Goal: Task Accomplishment & Management: Manage account settings

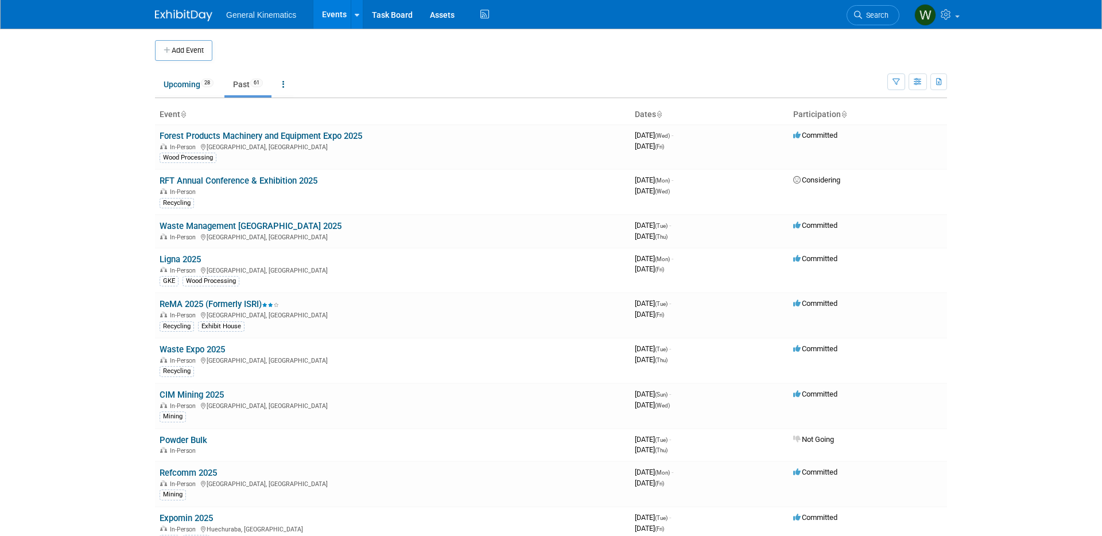
click at [176, 17] on img at bounding box center [183, 15] width 57 height 11
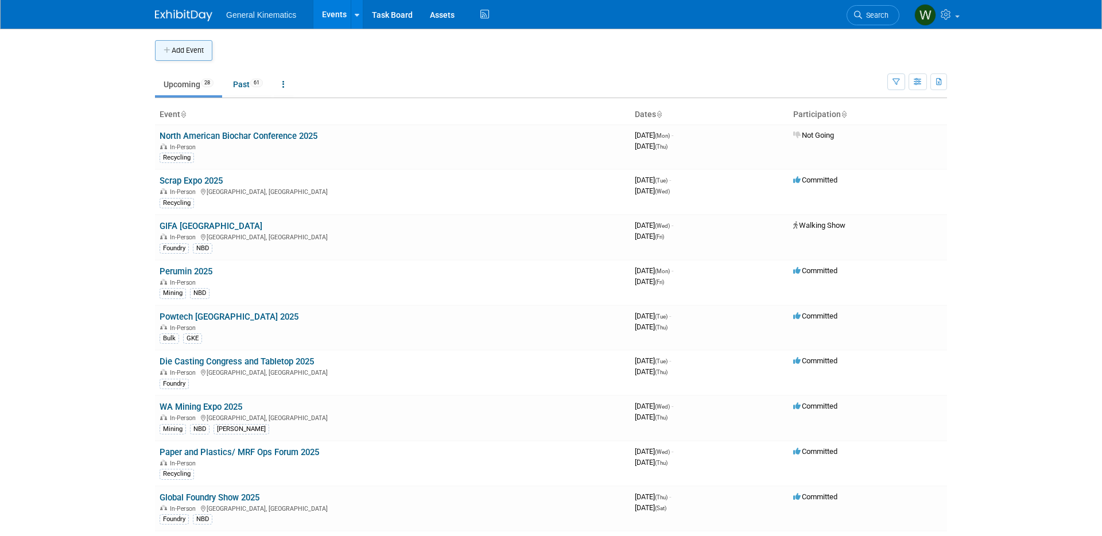
click at [185, 46] on button "Add Event" at bounding box center [183, 50] width 57 height 21
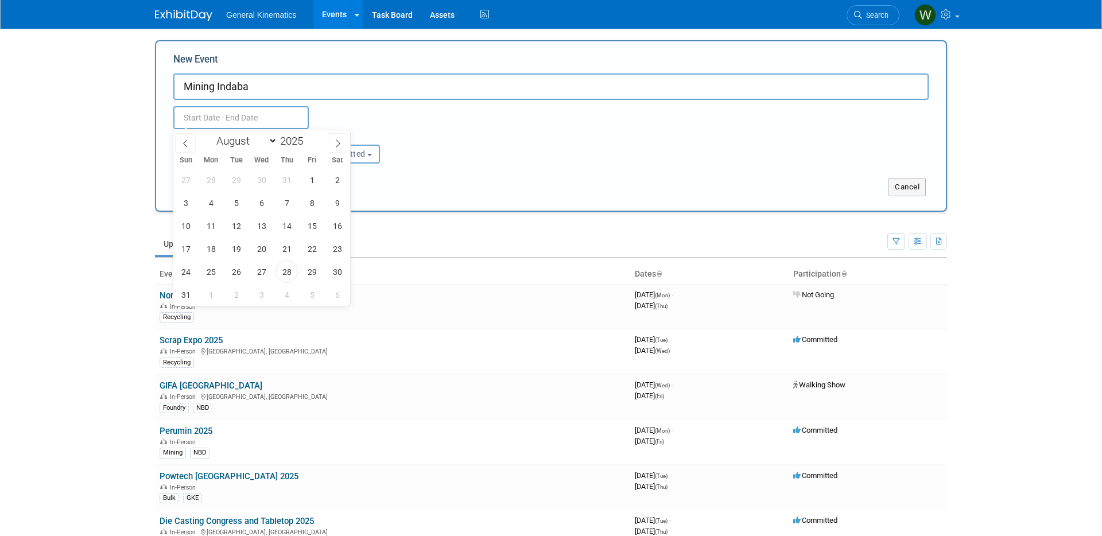
click at [197, 114] on input "text" at bounding box center [240, 117] width 135 height 23
click at [317, 84] on input "Mining Indaba" at bounding box center [550, 86] width 755 height 26
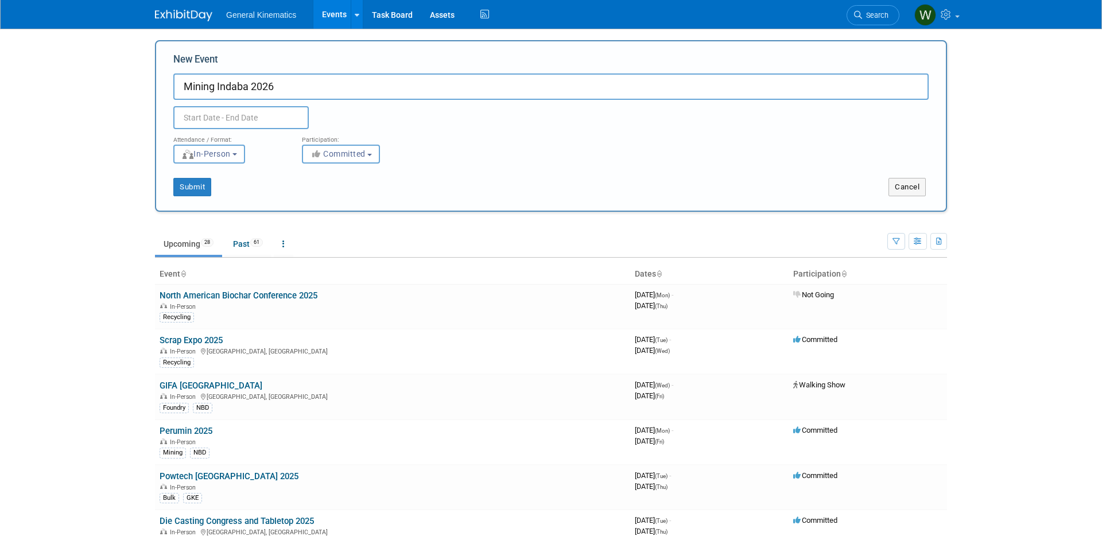
type input "Mining Indaba 2026"
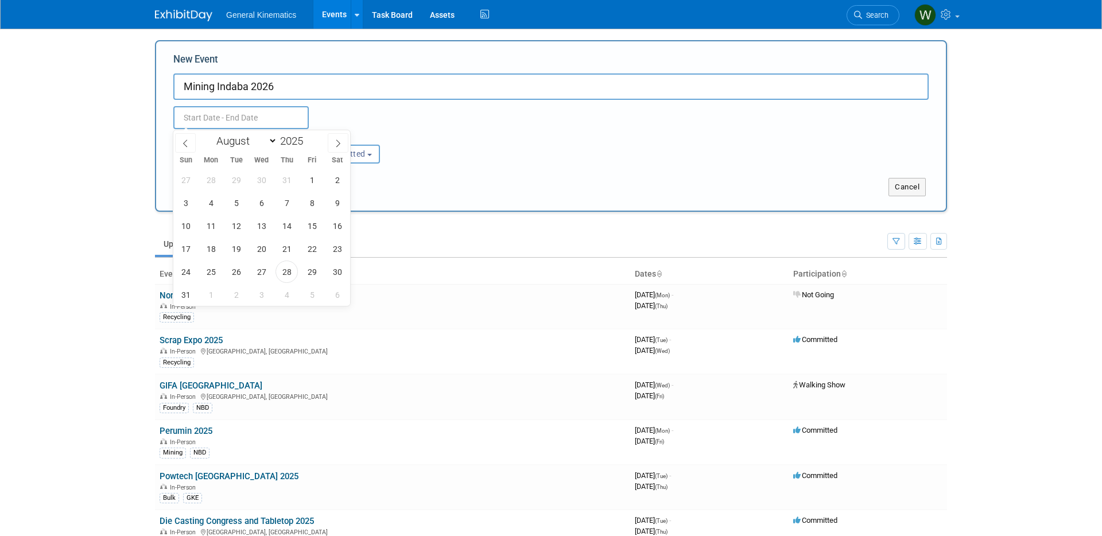
click at [241, 117] on input "text" at bounding box center [240, 117] width 135 height 23
click at [275, 142] on select "January February March April May June July August September October November De…" at bounding box center [244, 141] width 66 height 14
select select "1"
click at [211, 134] on select "January February March April May June July August September October November De…" at bounding box center [244, 141] width 66 height 14
click at [309, 137] on span at bounding box center [308, 137] width 8 height 7
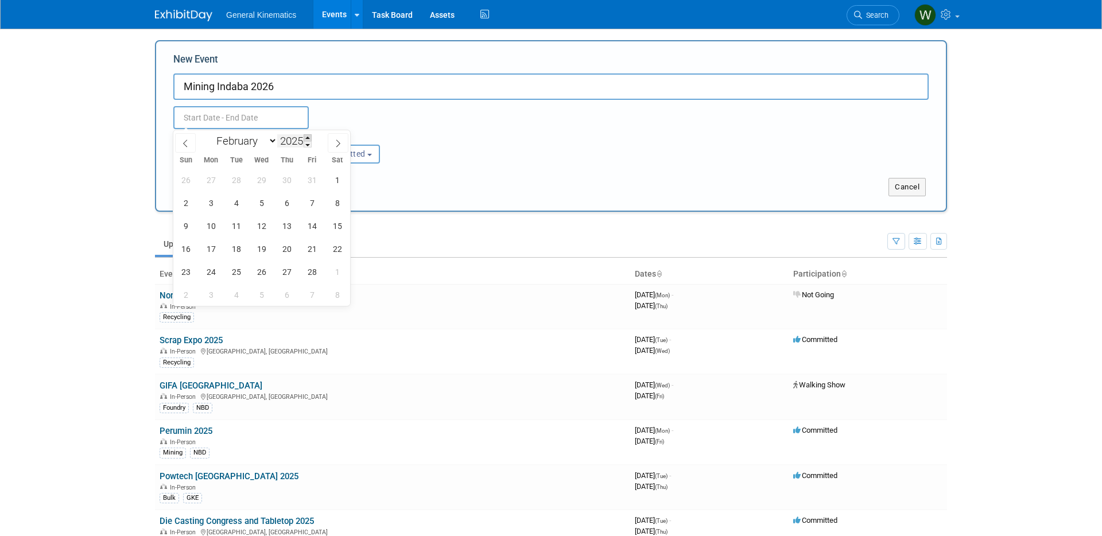
type input "2026"
click at [208, 206] on span "9" at bounding box center [211, 203] width 22 height 22
click at [292, 201] on span "12" at bounding box center [287, 203] width 22 height 22
type input "Feb 9, 2026 to Feb 12, 2026"
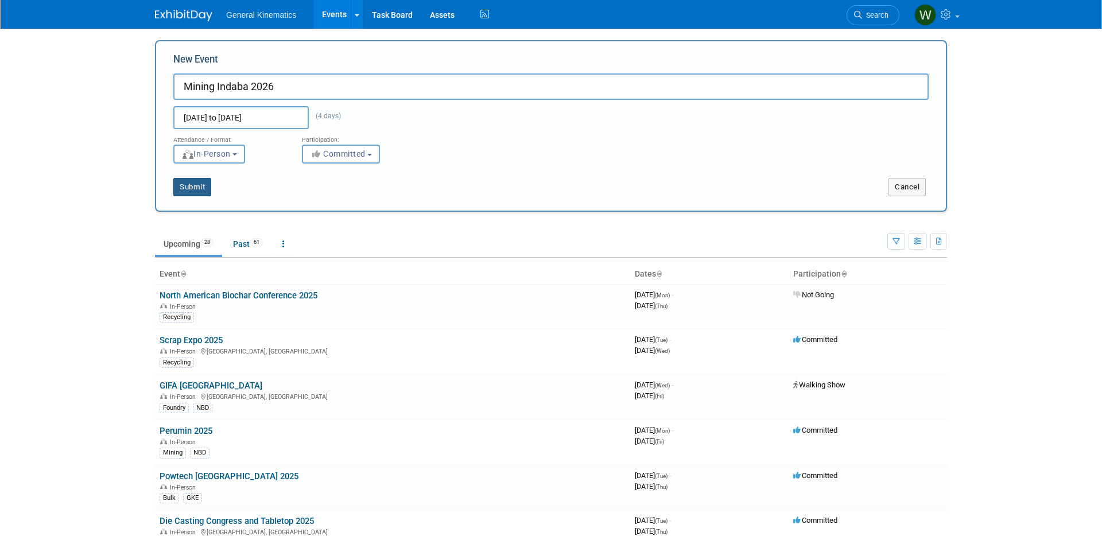
click at [197, 191] on button "Submit" at bounding box center [192, 187] width 38 height 18
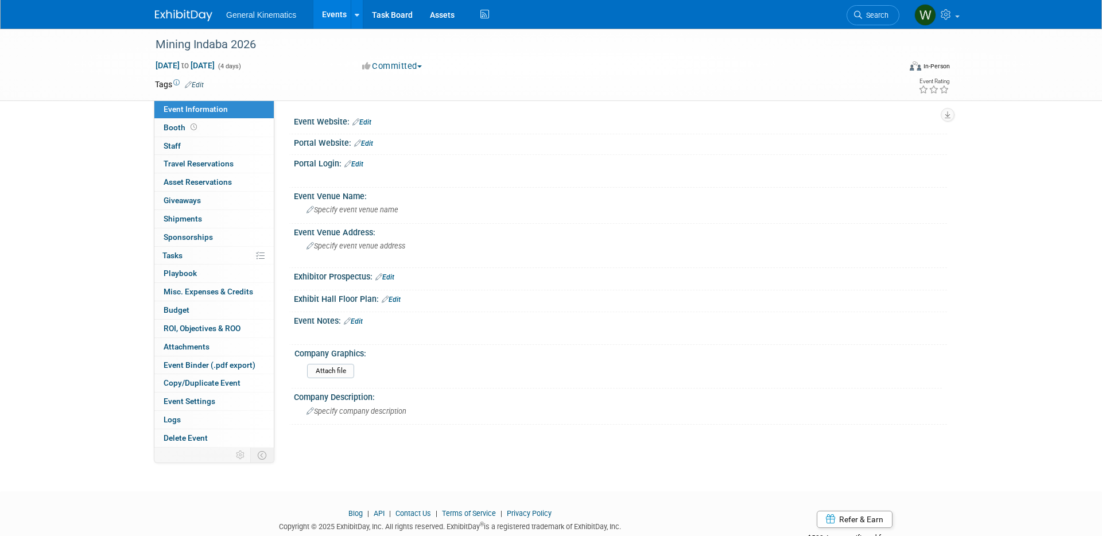
drag, startPoint x: 174, startPoint y: 10, endPoint x: 201, endPoint y: 42, distance: 42.3
click at [173, 10] on img at bounding box center [183, 15] width 57 height 11
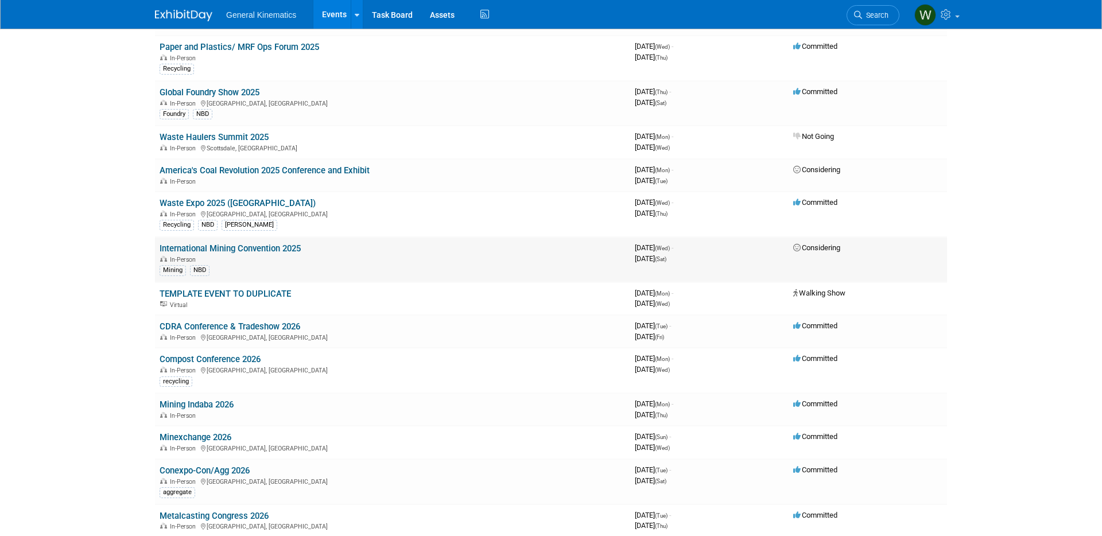
scroll to position [437, 0]
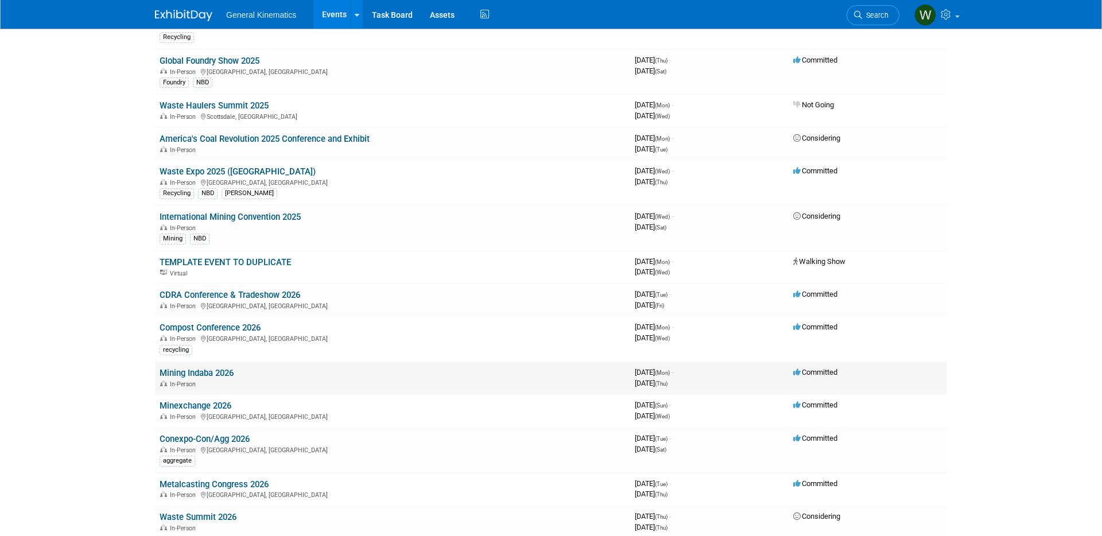
click at [207, 373] on link "Mining Indaba 2026" at bounding box center [197, 373] width 74 height 10
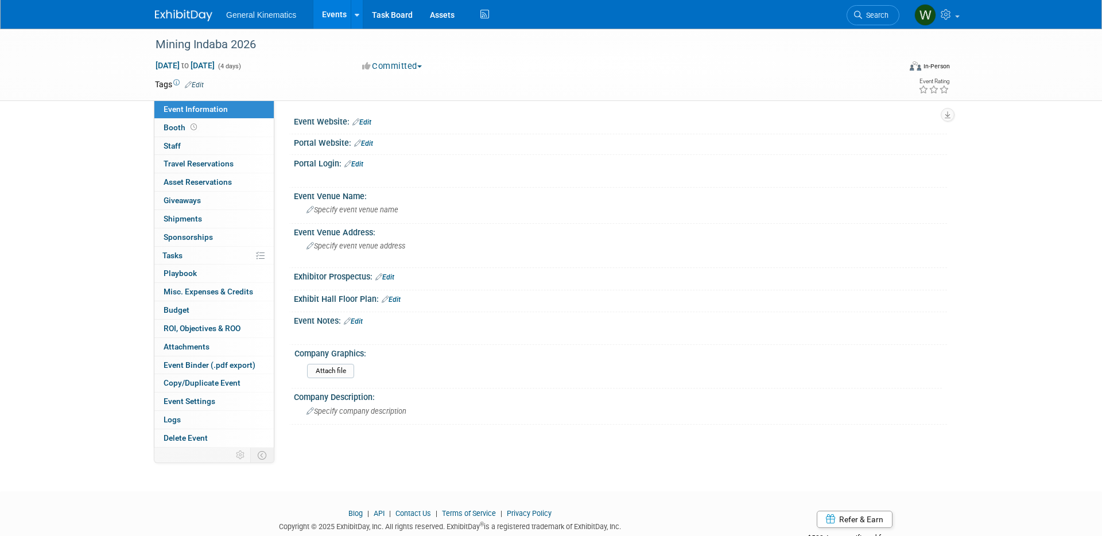
click at [367, 144] on link "Edit" at bounding box center [363, 143] width 19 height 8
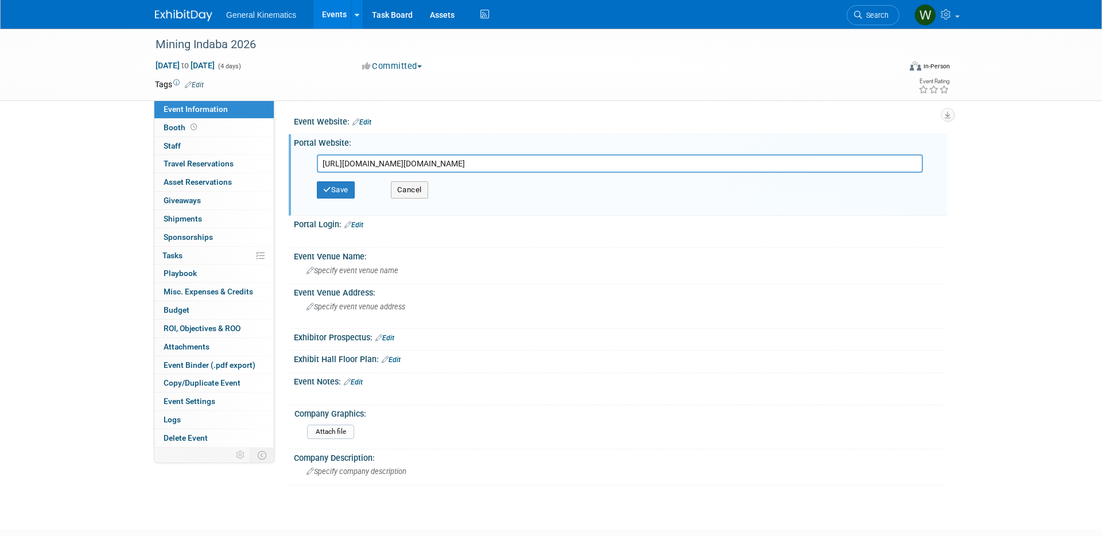
scroll to position [0, 787]
type input "https://linkprotect.cudasvc.com/url?a=https%3a%2f%2fminingindaba.coconnex.com%2…"
click at [340, 185] on button "Save" at bounding box center [336, 189] width 38 height 17
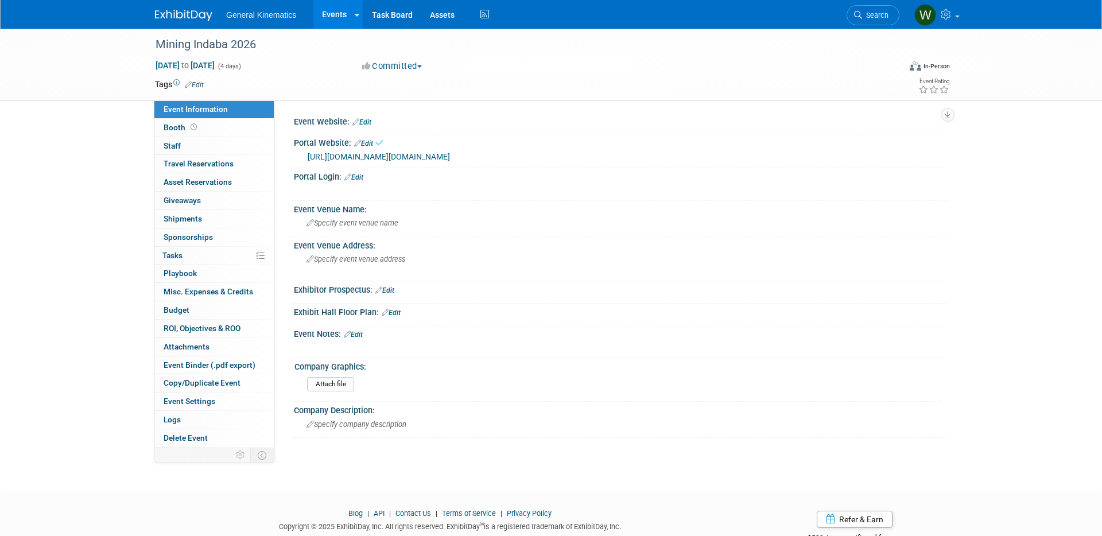
click at [363, 181] on link "Edit" at bounding box center [353, 177] width 19 height 8
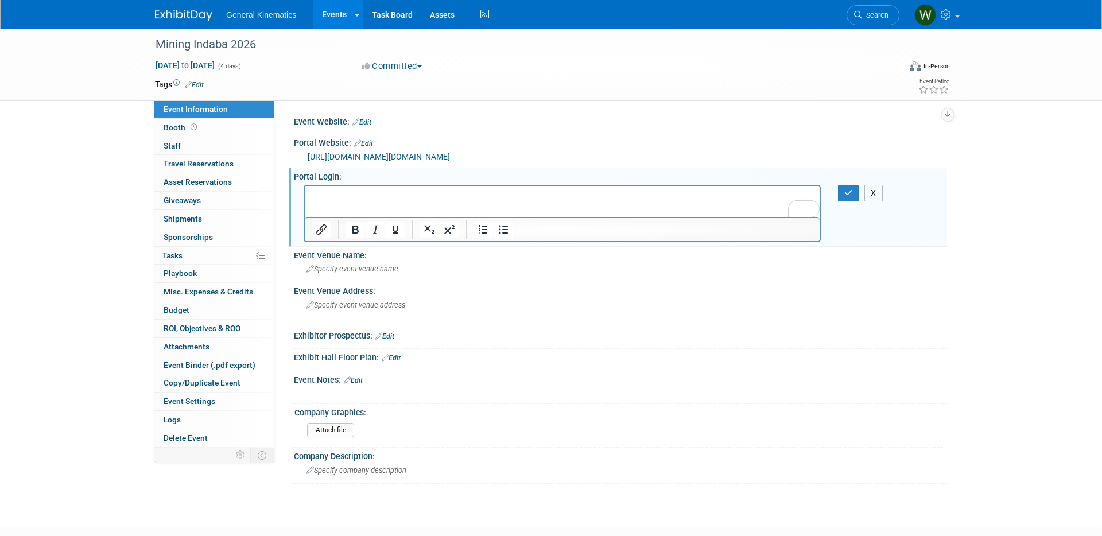
click at [875, 201] on button "X" at bounding box center [873, 193] width 18 height 17
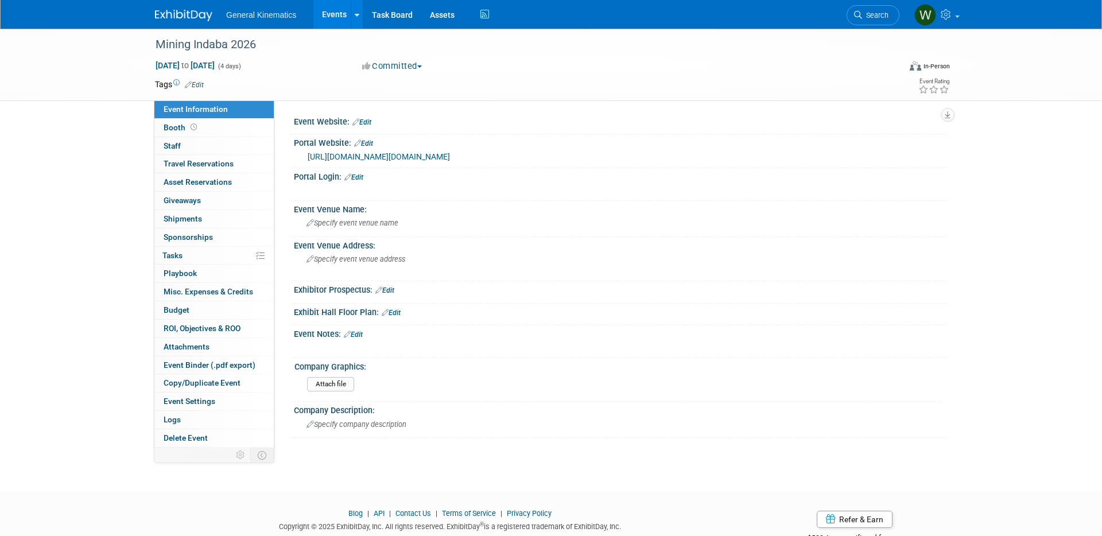
click at [406, 158] on link "https://linkprotect.cudasvc.com/url?a=https%3a%2f%2fminingindaba.coconnex.com%2…" at bounding box center [379, 156] width 142 height 9
click at [180, 11] on img at bounding box center [183, 15] width 57 height 11
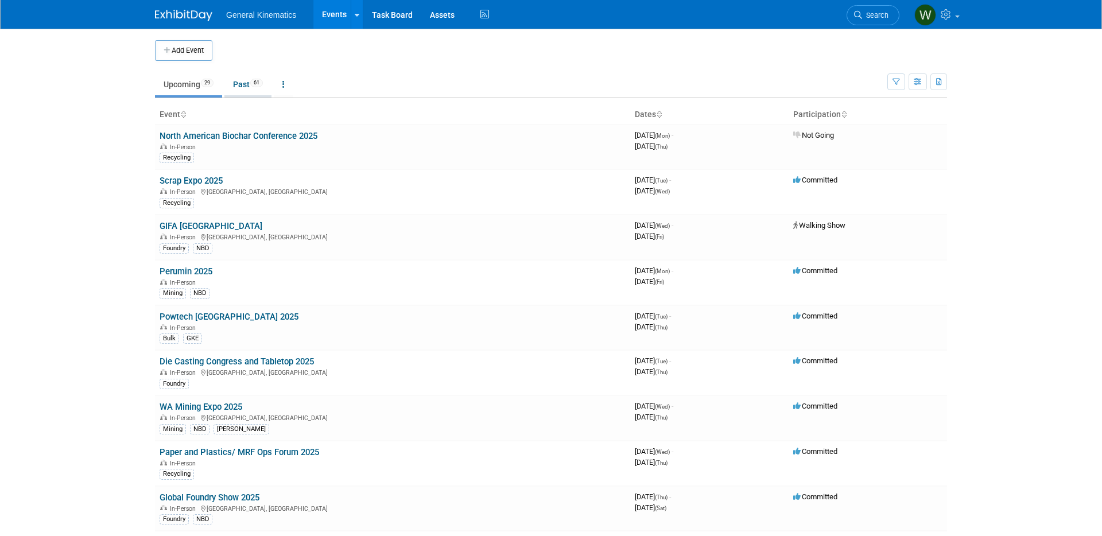
click at [247, 91] on link "Past 61" at bounding box center [247, 84] width 47 height 22
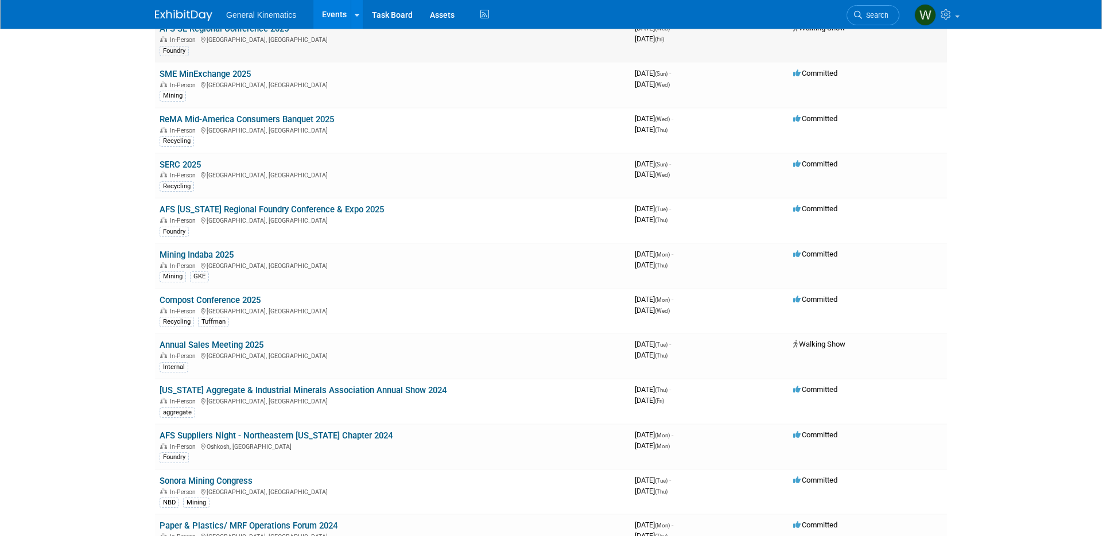
scroll to position [747, 0]
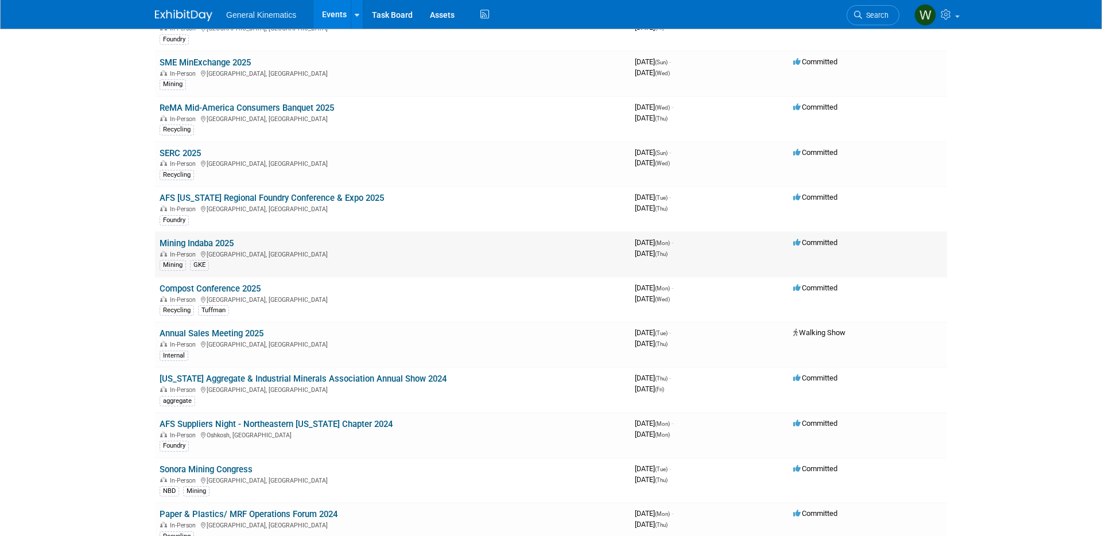
click at [221, 239] on link "Mining Indaba 2025" at bounding box center [197, 243] width 74 height 10
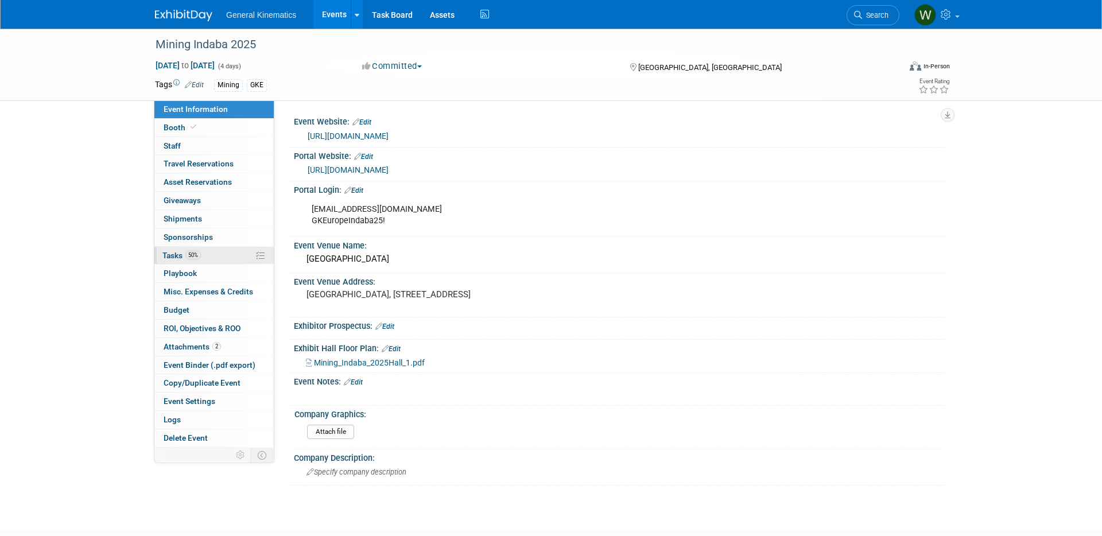
click at [198, 254] on span "50%" at bounding box center [192, 255] width 15 height 9
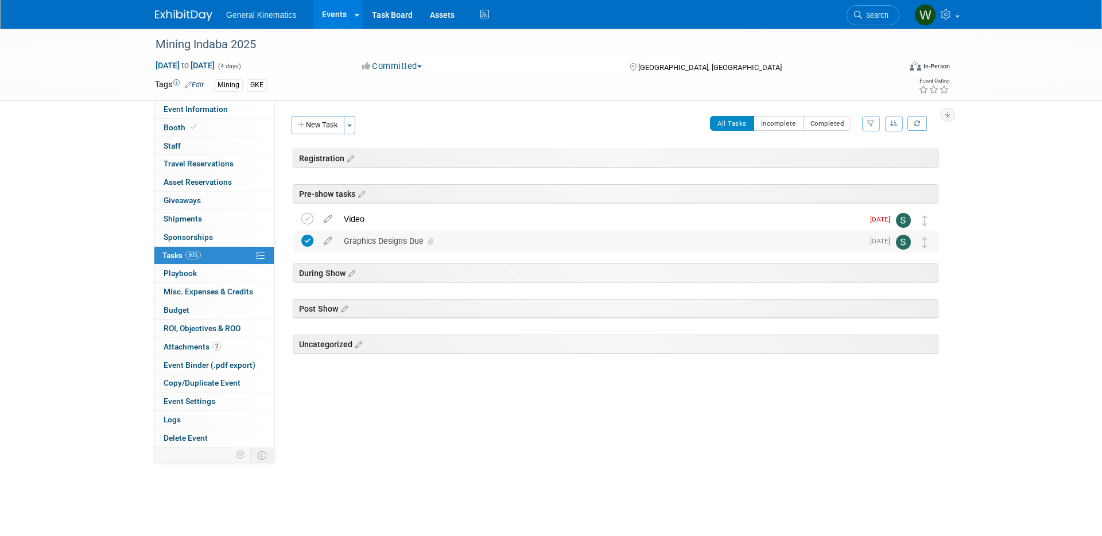
click at [398, 240] on div "Graphics Designs Due" at bounding box center [600, 241] width 525 height 20
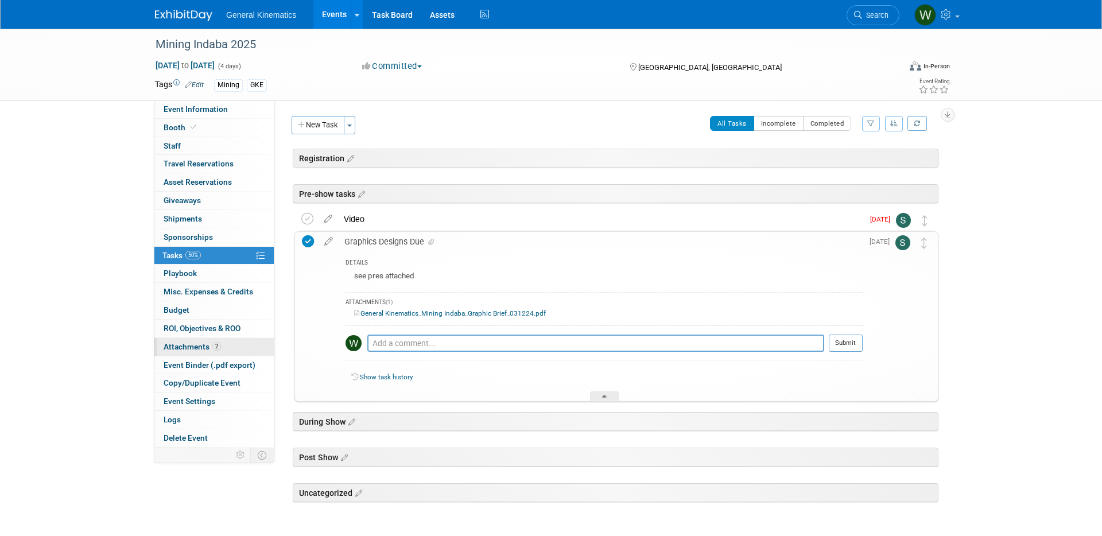
click at [174, 347] on span "Attachments 2" at bounding box center [192, 346] width 57 height 9
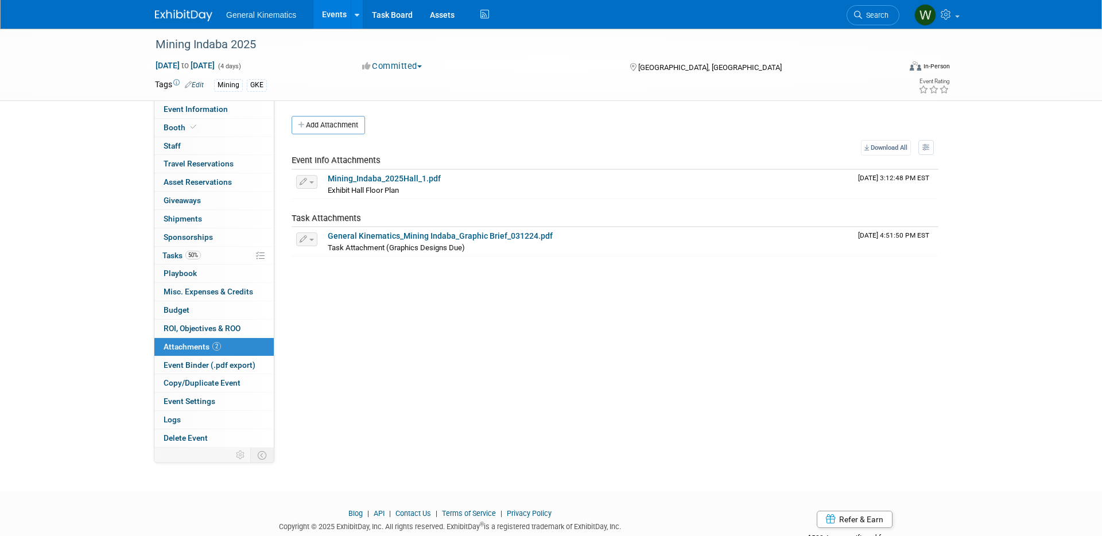
click at [175, 3] on div at bounding box center [190, 10] width 71 height 21
click at [168, 10] on img at bounding box center [183, 15] width 57 height 11
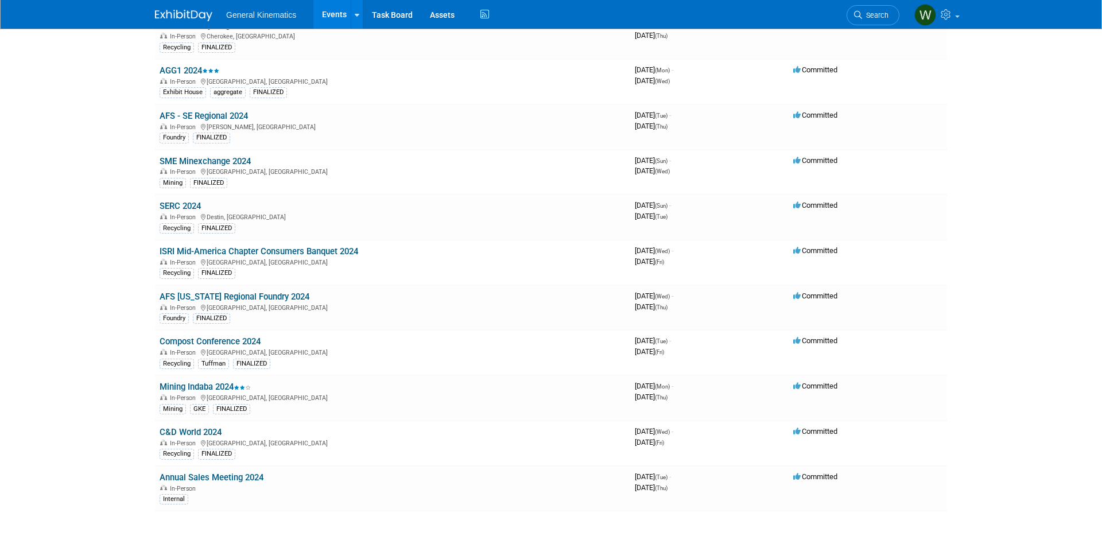
scroll to position [2407, 0]
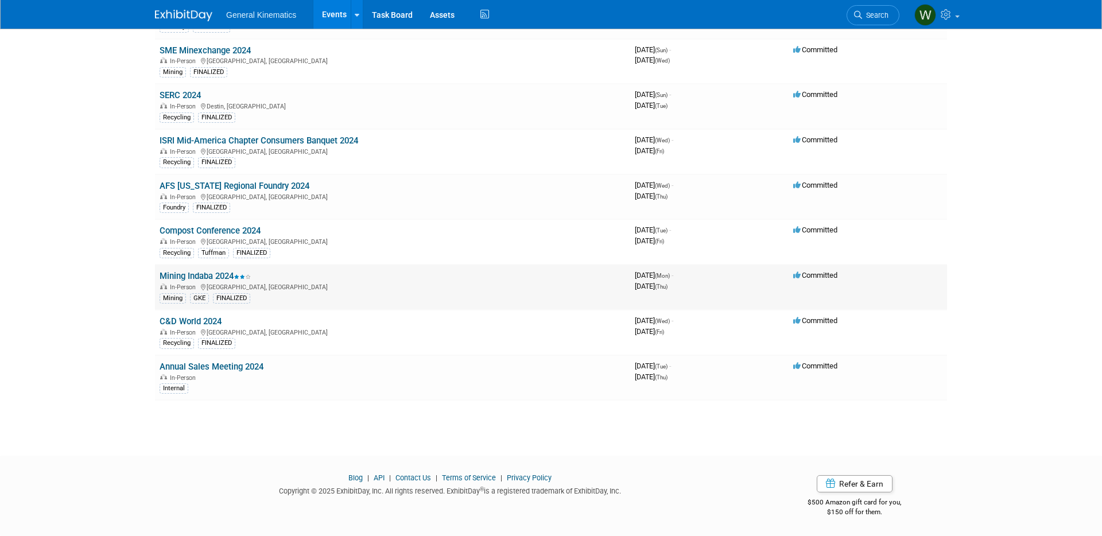
click at [215, 276] on link "Mining Indaba 2024" at bounding box center [205, 276] width 91 height 10
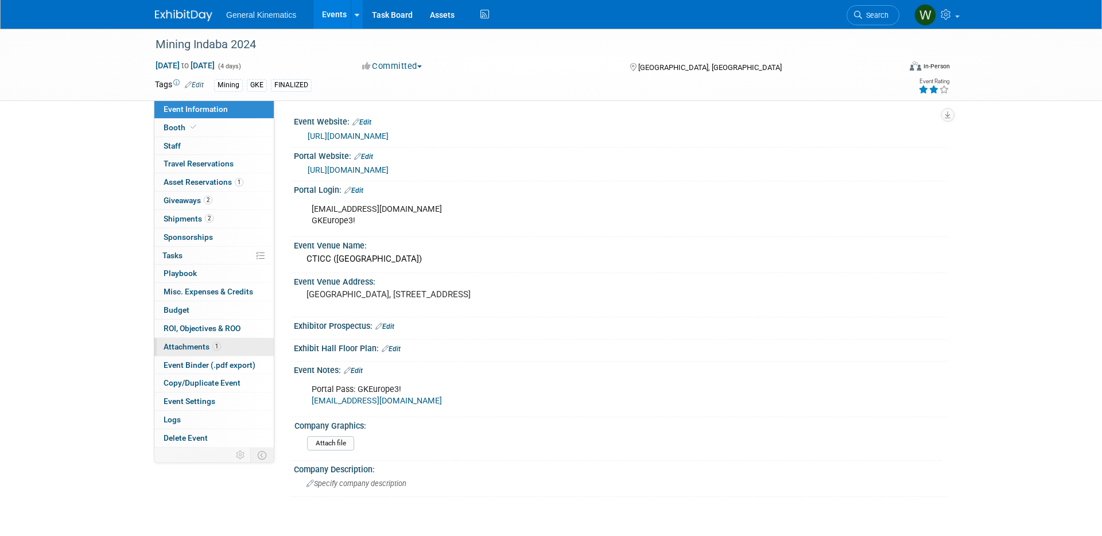
click at [203, 343] on span "Attachments 1" at bounding box center [192, 346] width 57 height 9
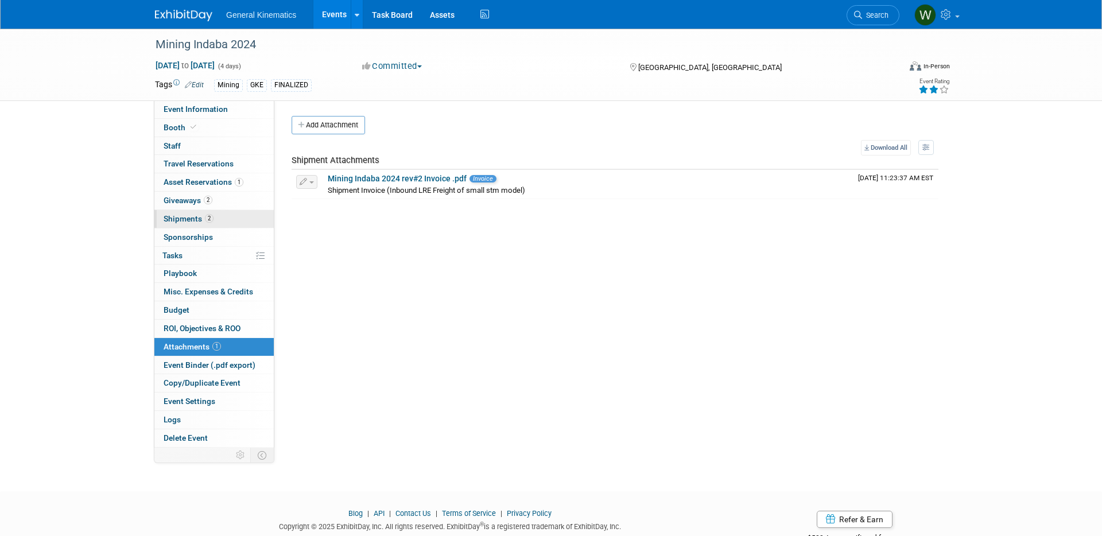
click at [191, 223] on link "2 Shipments 2" at bounding box center [213, 219] width 119 height 18
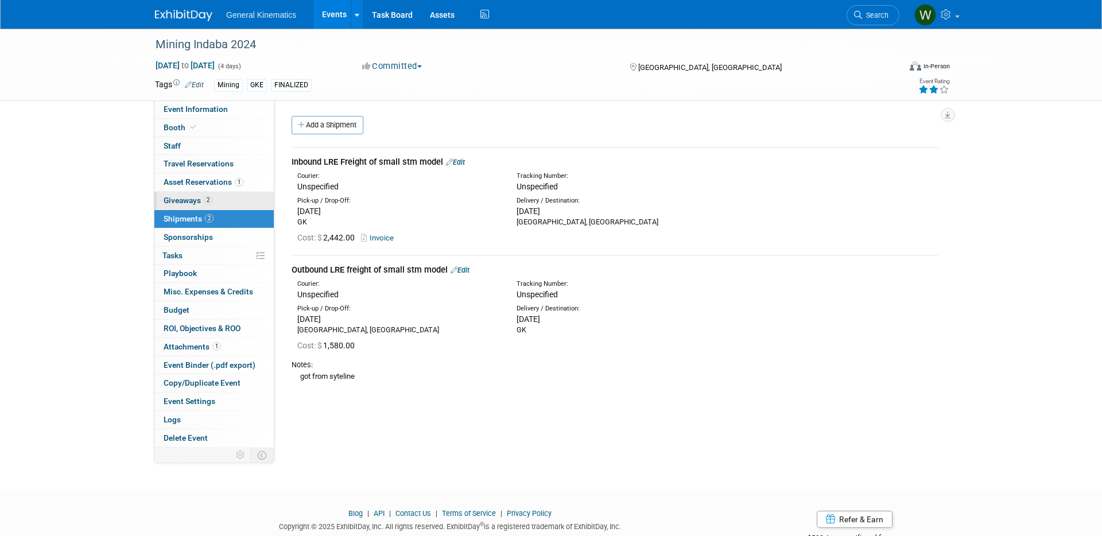
click at [193, 195] on link "2 Giveaways 2" at bounding box center [213, 201] width 119 height 18
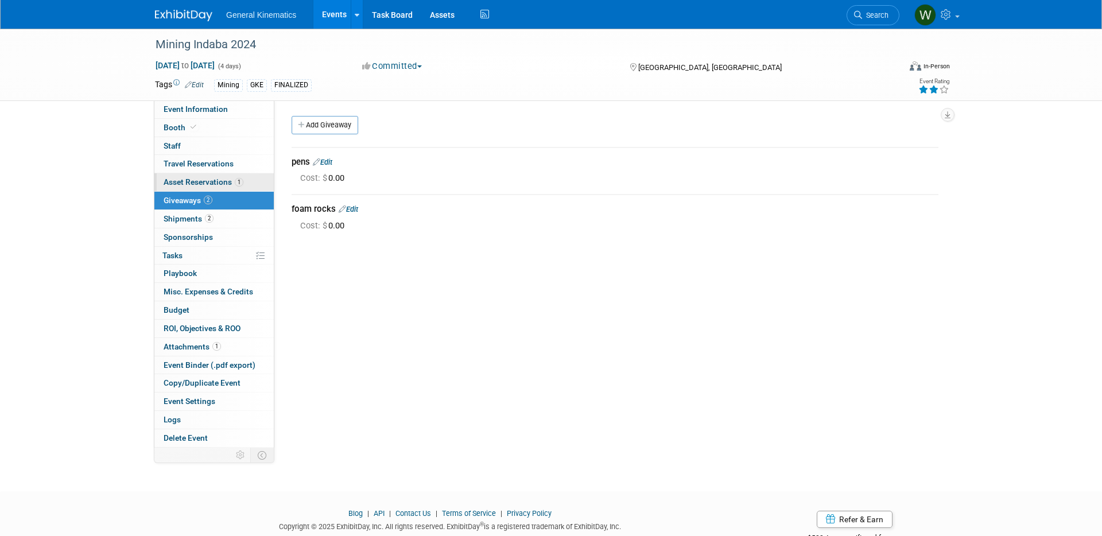
click at [197, 184] on span "Asset Reservations 1" at bounding box center [204, 181] width 80 height 9
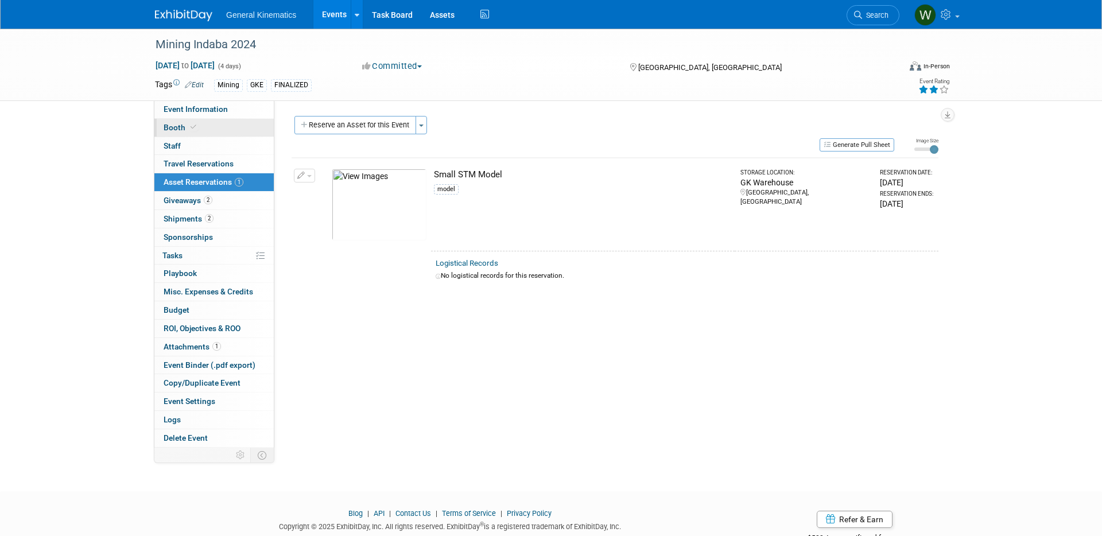
click at [184, 126] on span "Booth" at bounding box center [181, 127] width 35 height 9
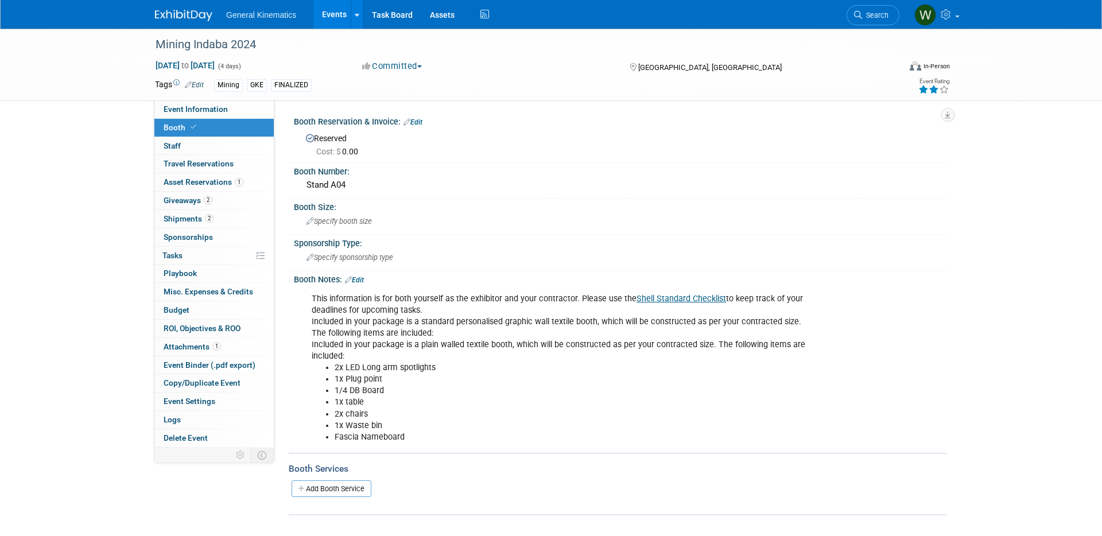
click at [190, 12] on img at bounding box center [183, 15] width 57 height 11
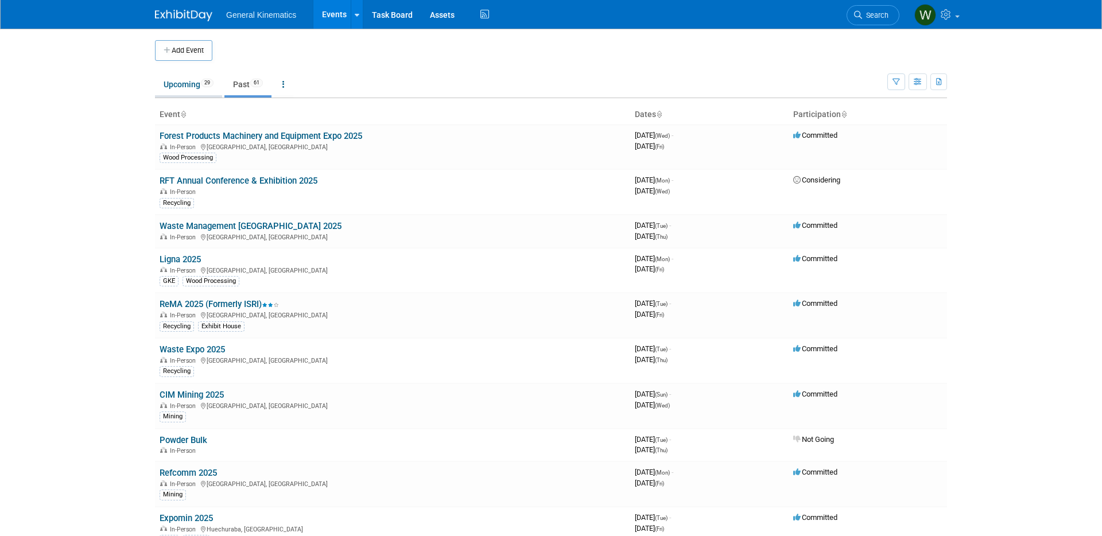
click at [172, 83] on link "Upcoming 29" at bounding box center [188, 84] width 67 height 22
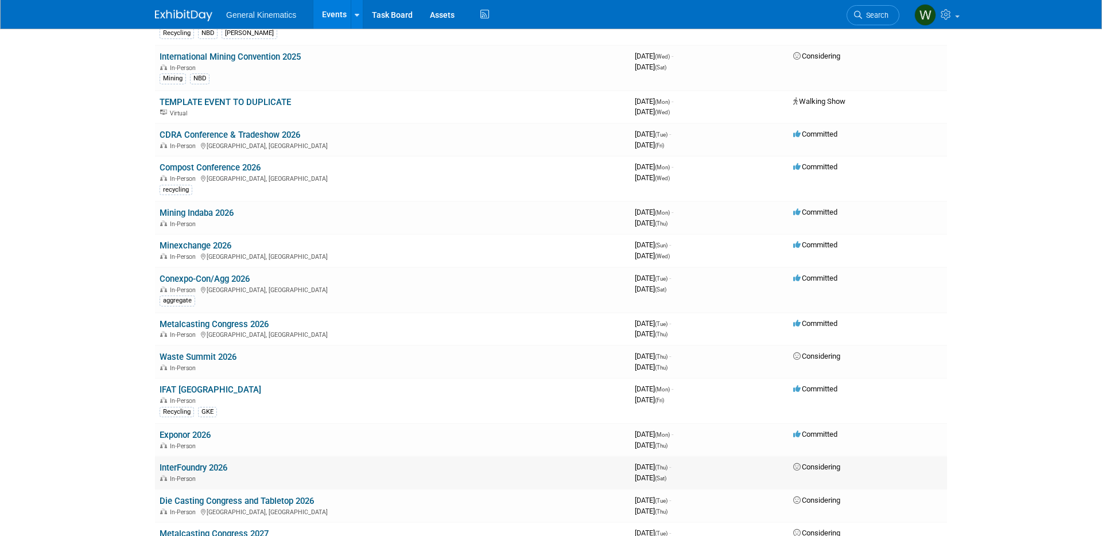
scroll to position [531, 0]
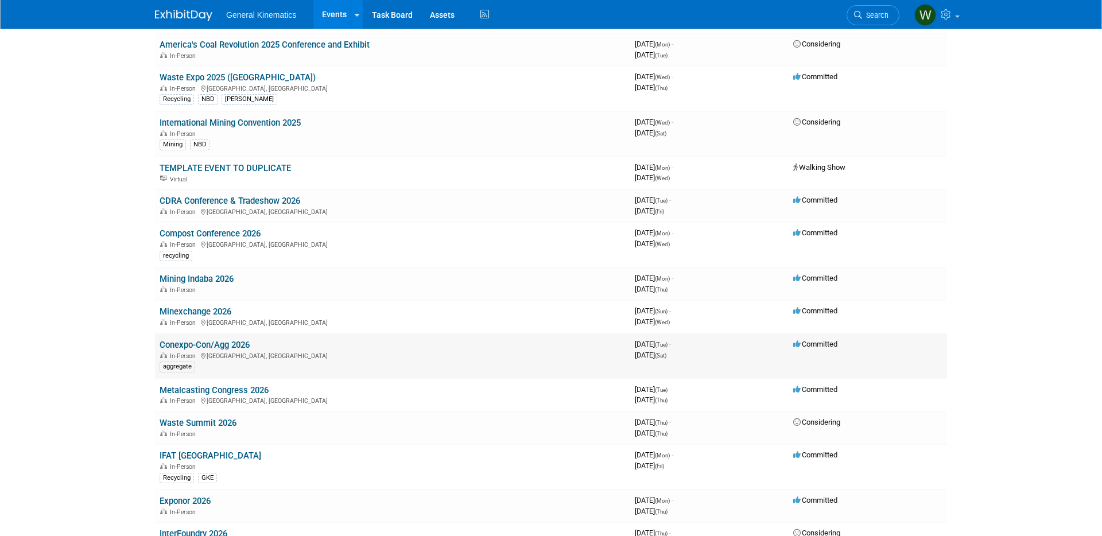
click at [218, 337] on td "Conexpo-Con/Agg 2026 In-Person [GEOGRAPHIC_DATA], [GEOGRAPHIC_DATA] aggregate" at bounding box center [392, 355] width 475 height 45
click at [218, 343] on link "Conexpo-Con/Agg 2026" at bounding box center [205, 345] width 90 height 10
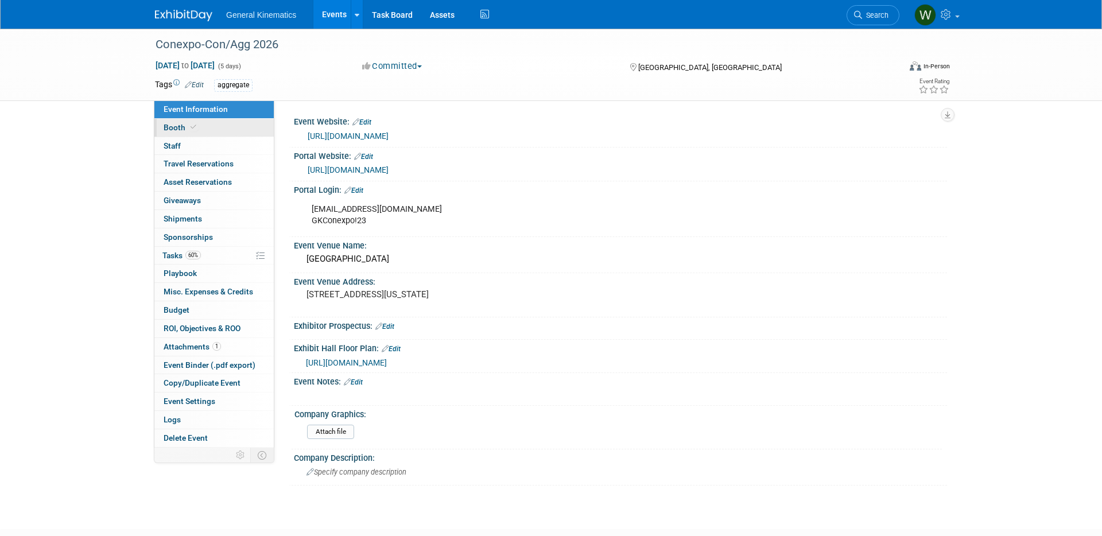
click at [191, 124] on icon at bounding box center [194, 127] width 6 height 6
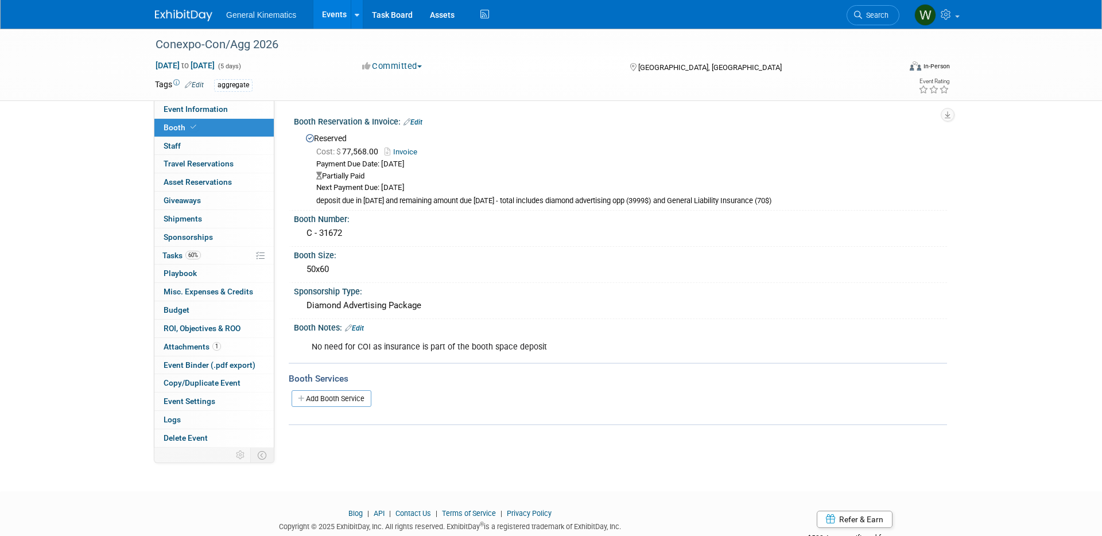
click at [337, 405] on link "Add Booth Service" at bounding box center [332, 398] width 80 height 17
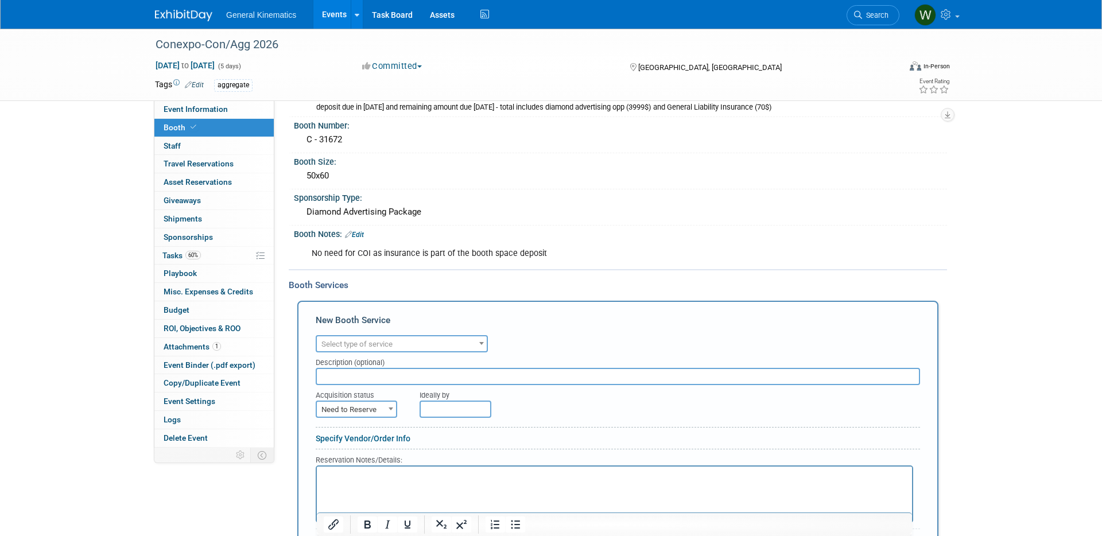
scroll to position [95, 0]
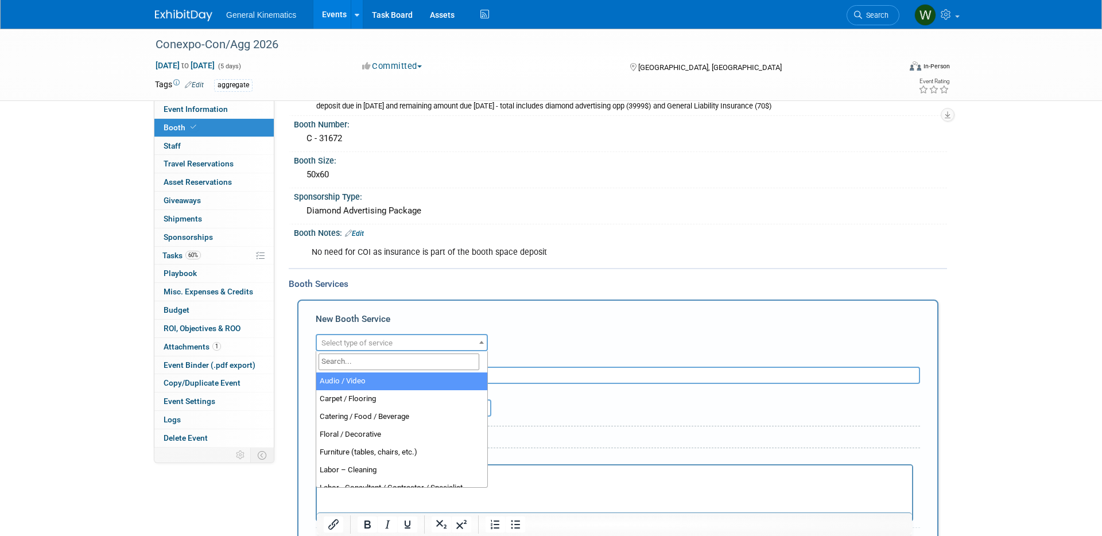
click at [403, 344] on span "Select type of service" at bounding box center [402, 343] width 170 height 16
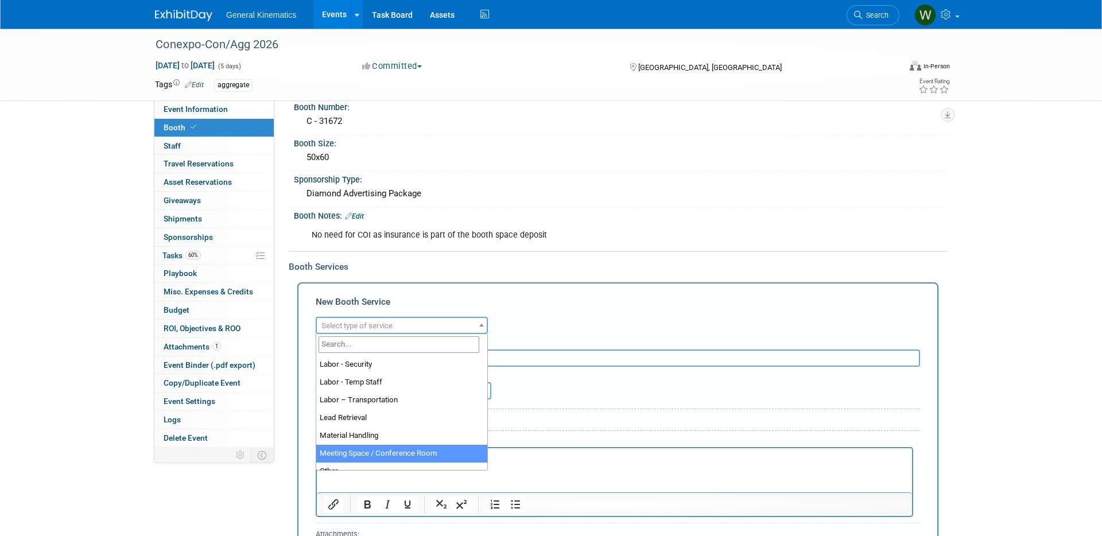
scroll to position [216, 0]
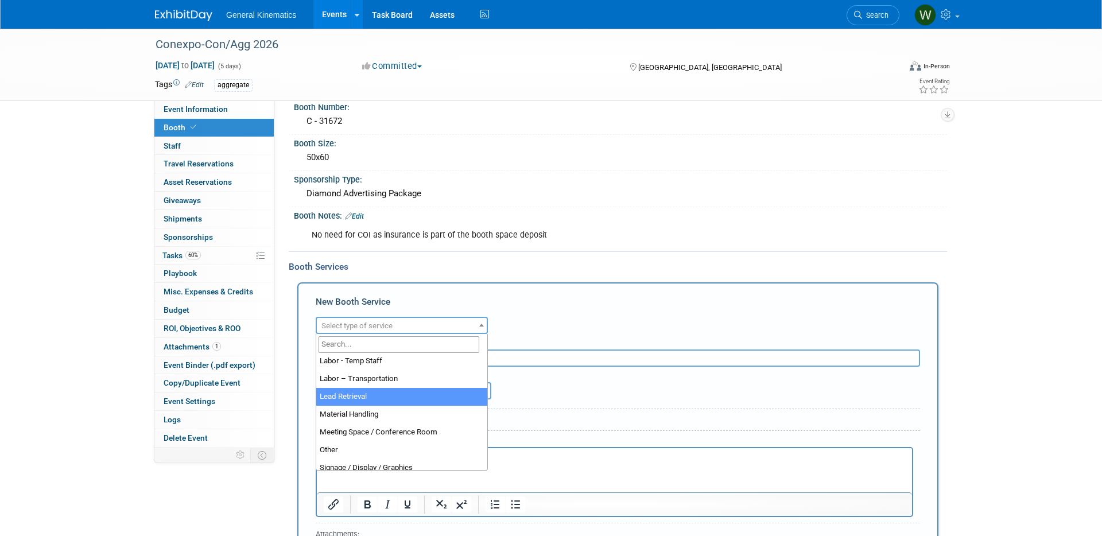
select select "7"
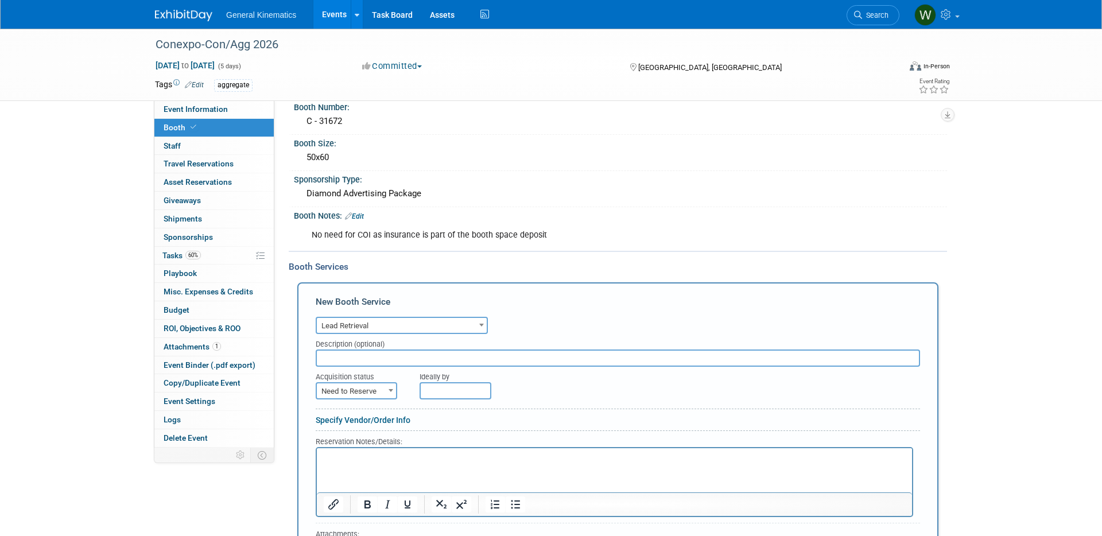
click at [398, 358] on input "text" at bounding box center [618, 358] width 604 height 17
type input "5 activations"
click at [375, 395] on span "Need to Reserve" at bounding box center [356, 391] width 79 height 16
drag, startPoint x: 362, startPoint y: 424, endPoint x: 371, endPoint y: 419, distance: 10.8
select select "2"
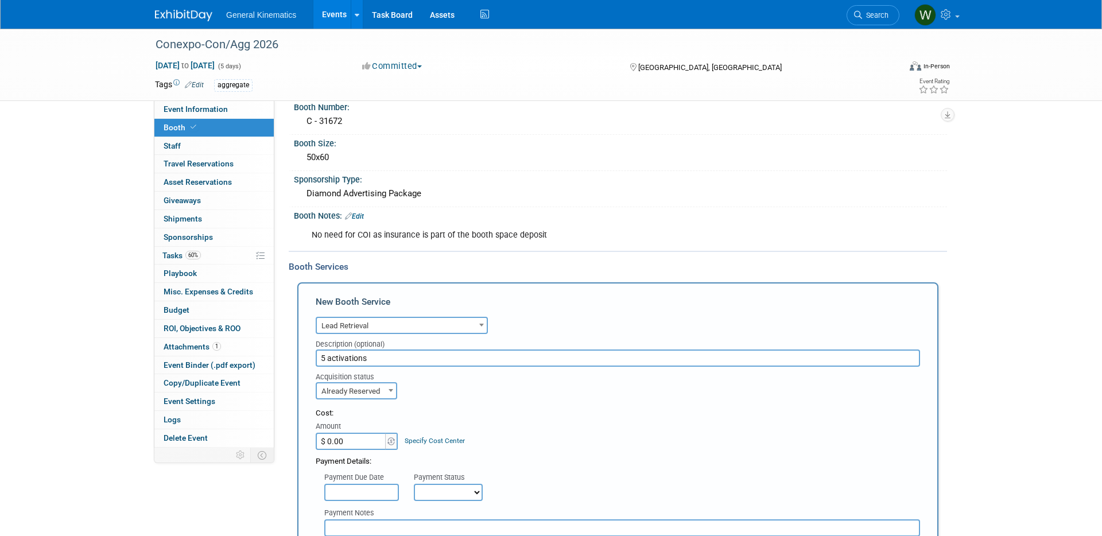
click at [352, 442] on input "$ 0.00" at bounding box center [352, 441] width 72 height 17
type input "$ 599.00"
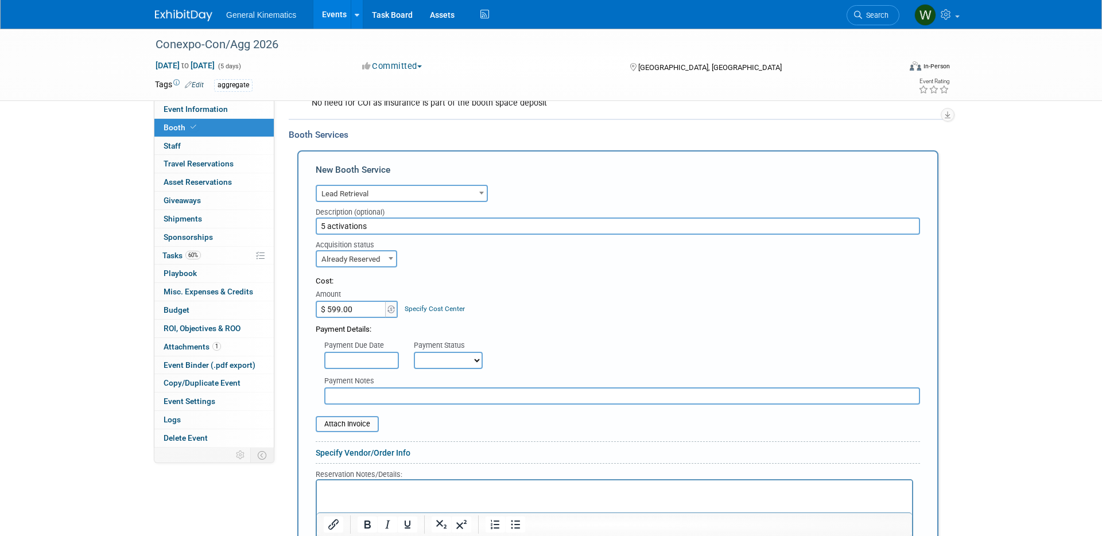
scroll to position [250, 0]
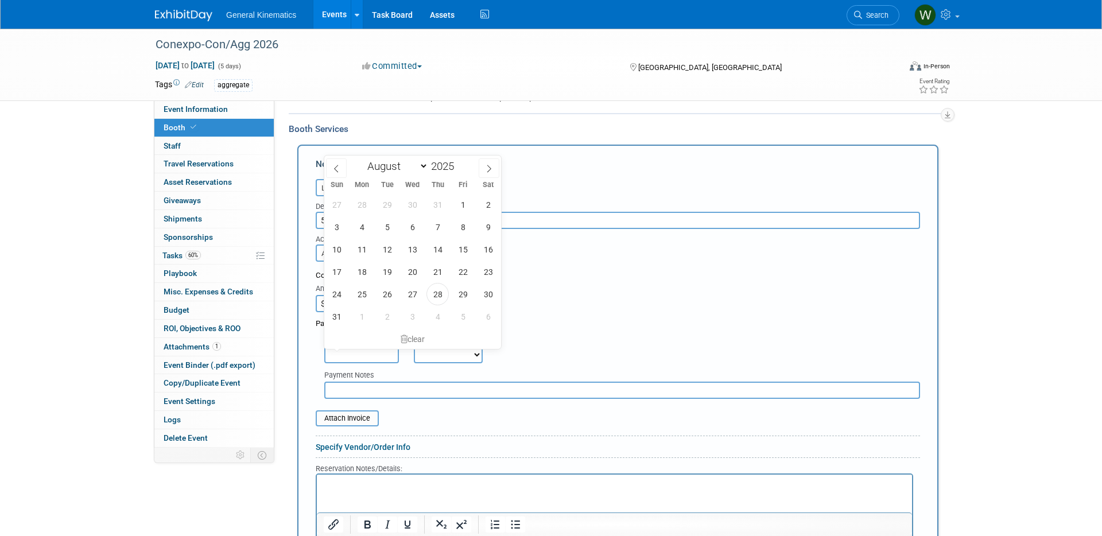
click at [378, 353] on input "text" at bounding box center [361, 354] width 75 height 17
click at [431, 299] on span "28" at bounding box center [437, 294] width 22 height 22
type input "[DATE]"
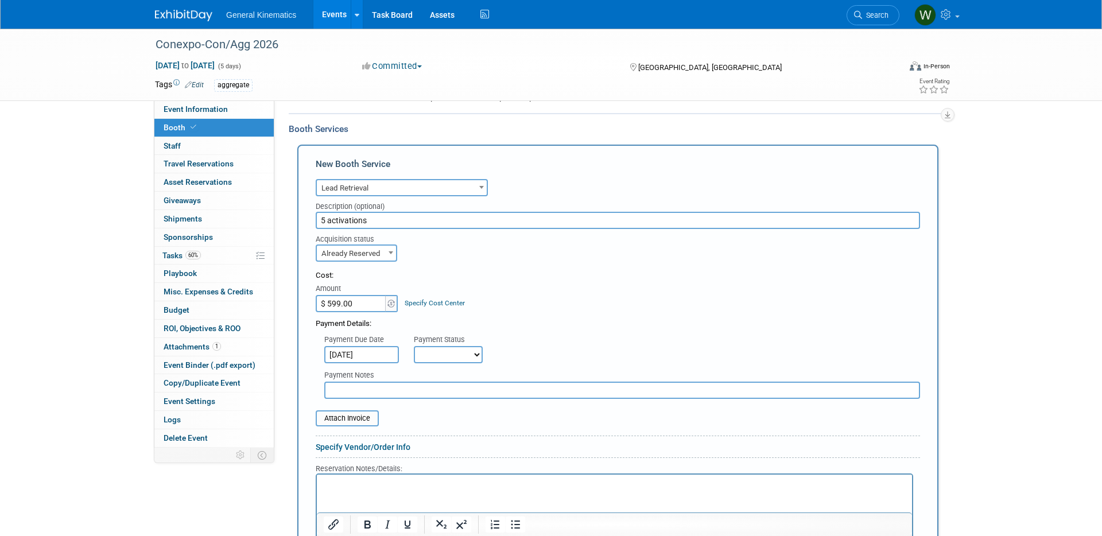
click at [428, 356] on select "Not Paid Yet Partially Paid Paid in Full" at bounding box center [448, 354] width 69 height 17
select select "1"
click at [414, 346] on select "Not Paid Yet Partially Paid Paid in Full" at bounding box center [448, 354] width 69 height 17
click at [342, 423] on input "file" at bounding box center [309, 419] width 137 height 14
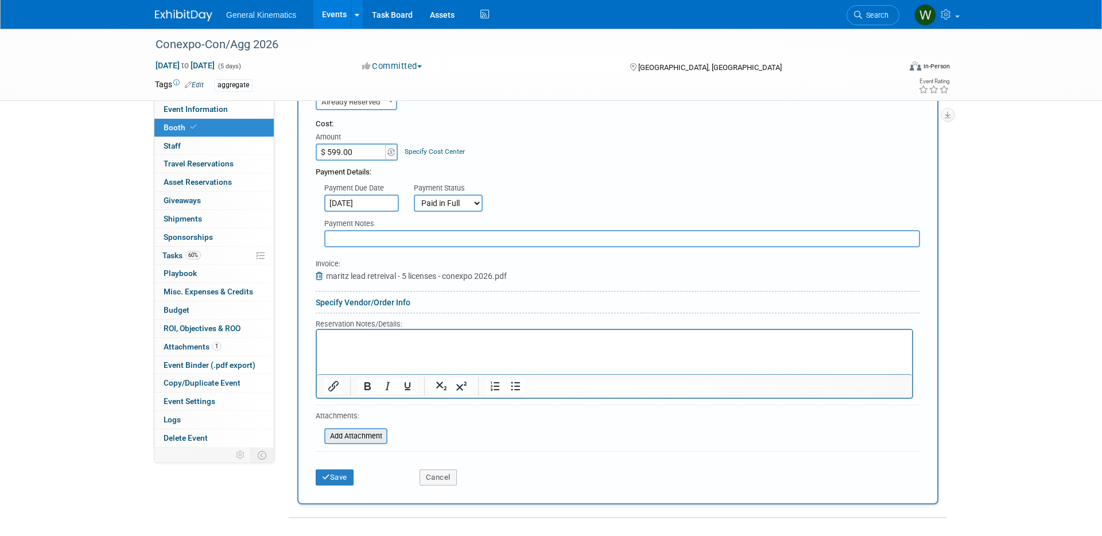
scroll to position [404, 0]
click at [337, 471] on button "Save" at bounding box center [335, 475] width 38 height 16
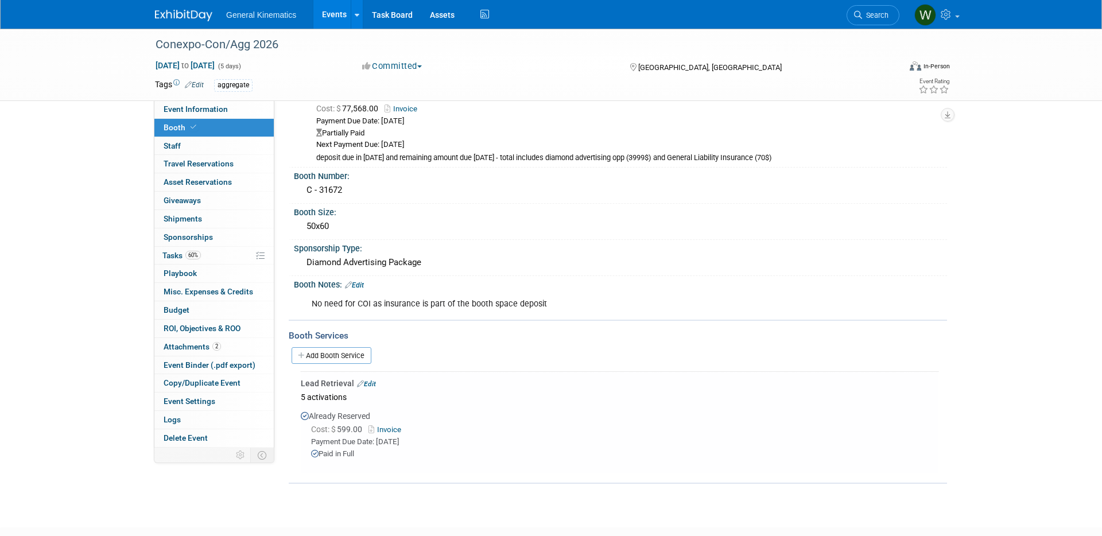
scroll to position [40, 0]
